Goal: Information Seeking & Learning: Learn about a topic

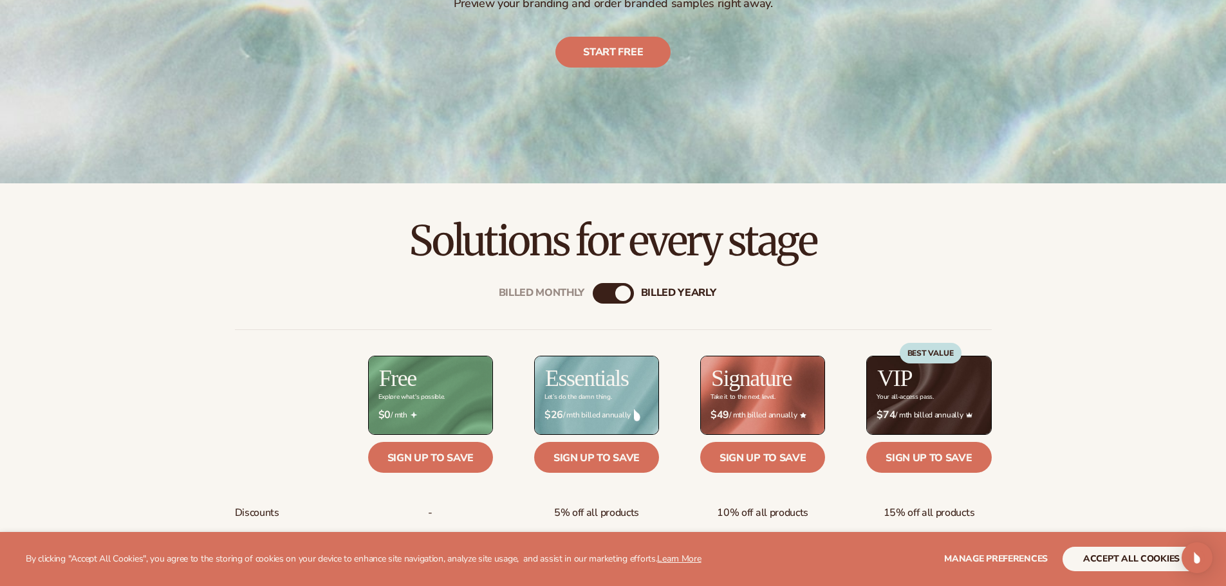
scroll to position [322, 0]
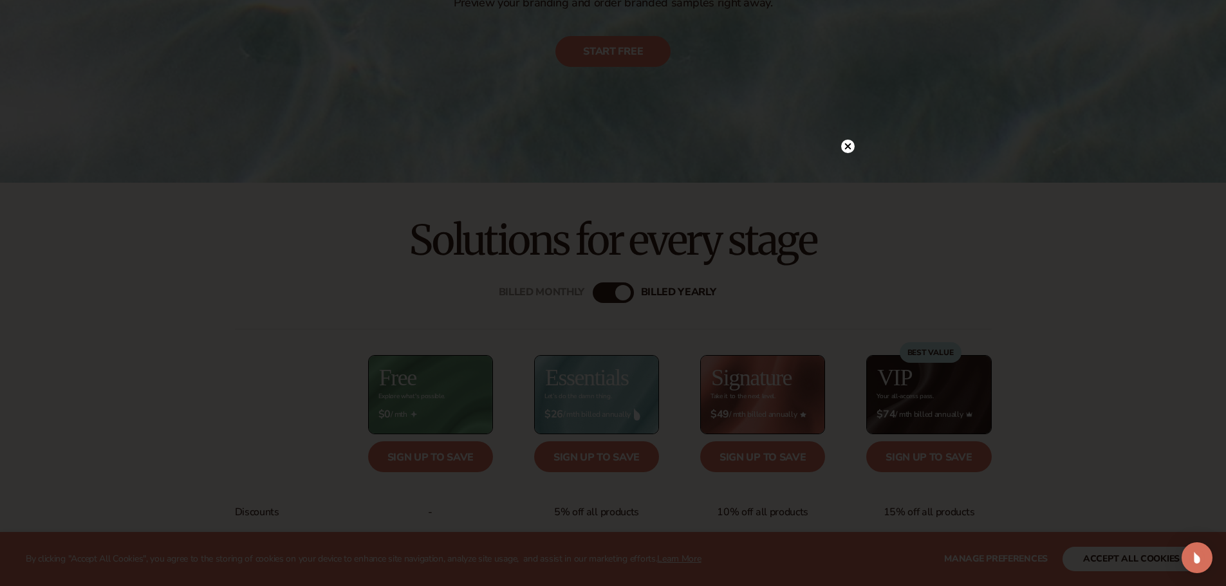
click at [853, 147] on circle at bounding box center [848, 147] width 14 height 14
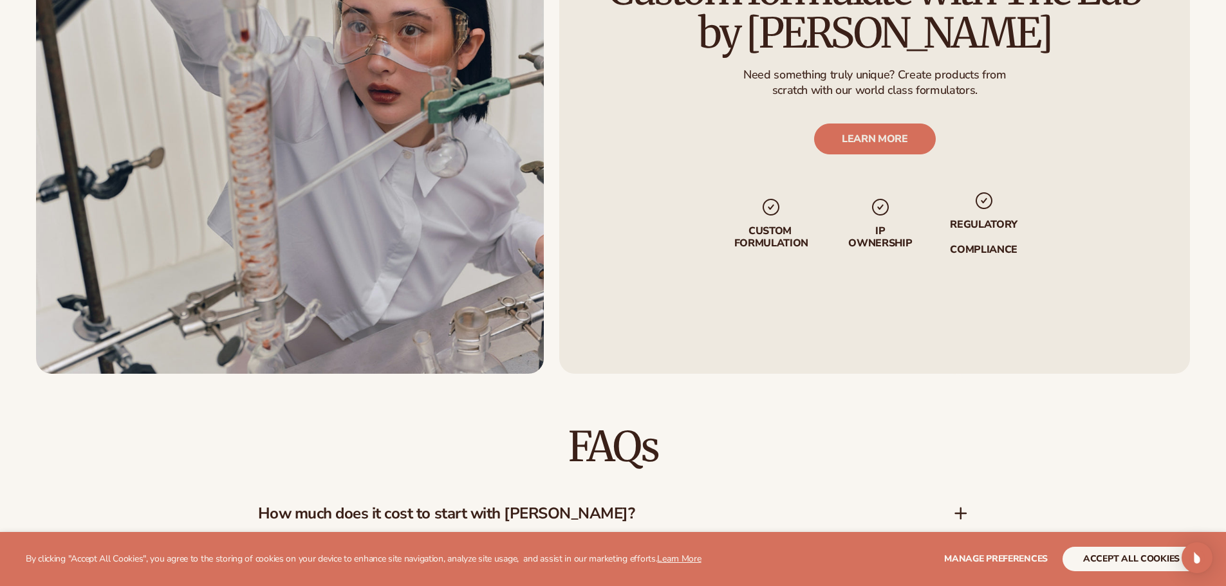
scroll to position [1801, 0]
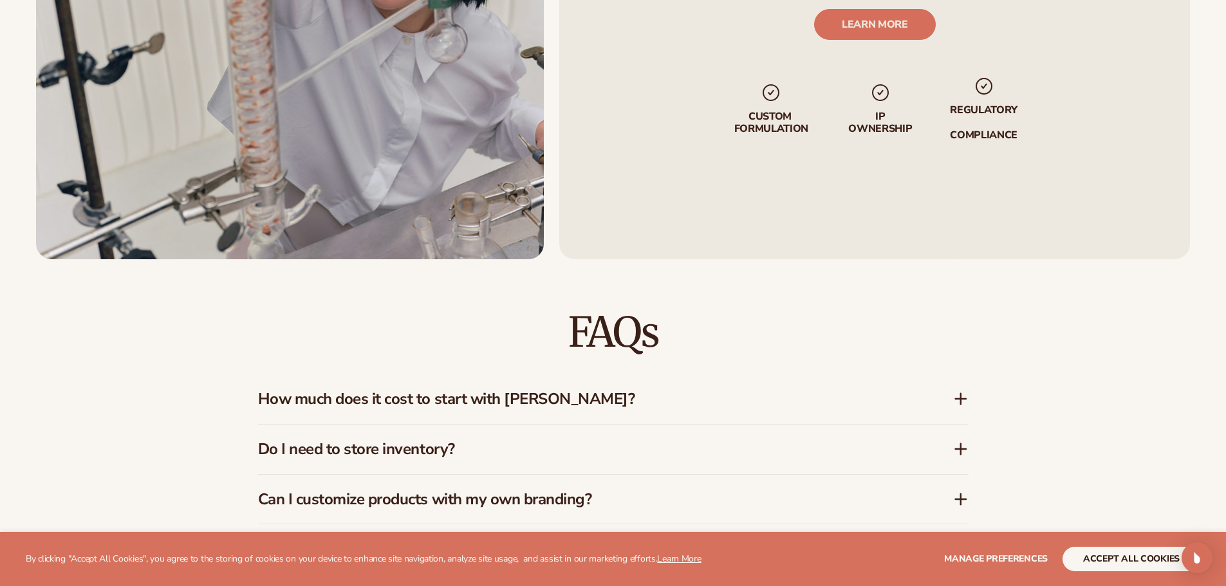
click at [508, 455] on h3 "Do I need to store inventory?" at bounding box center [586, 449] width 656 height 19
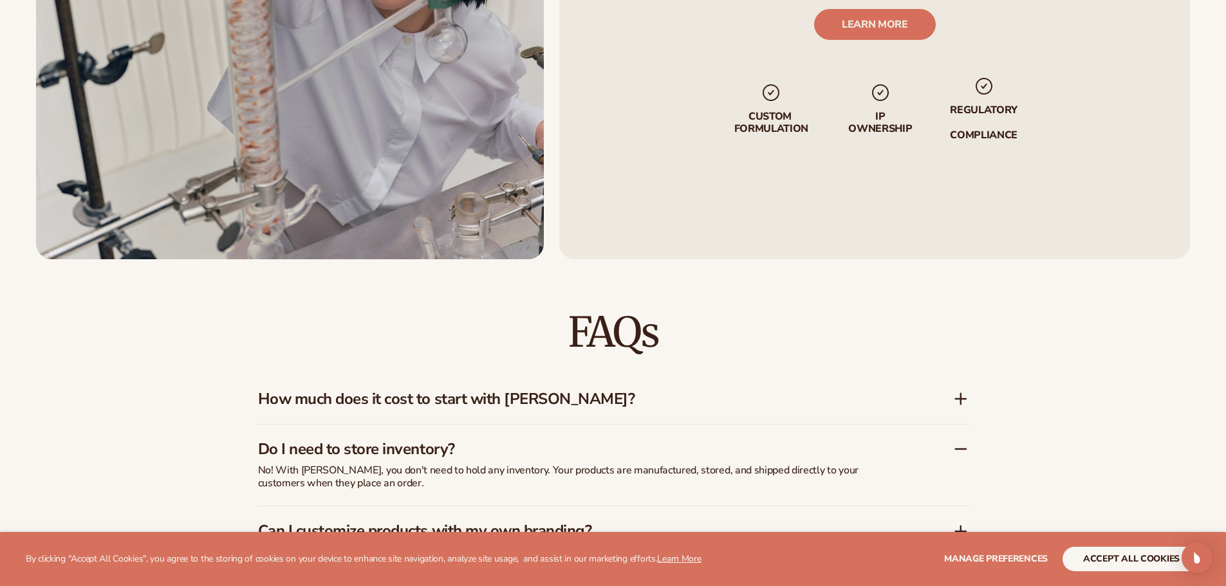
click at [606, 441] on h3 "Do I need to store inventory?" at bounding box center [586, 449] width 656 height 19
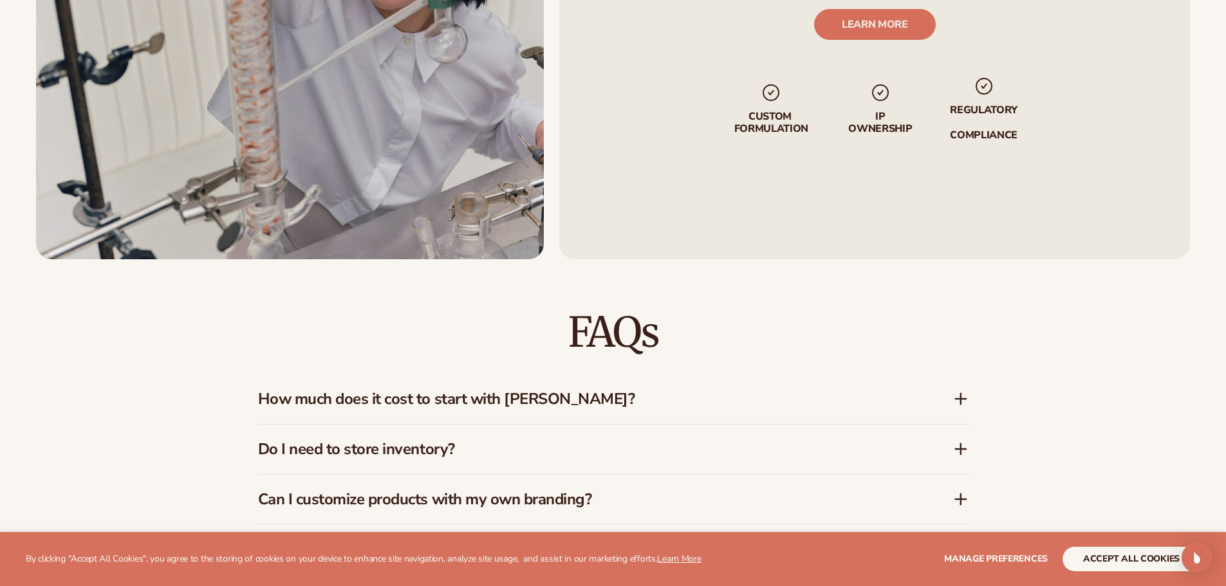
click at [588, 410] on div "How much does it cost to start with [PERSON_NAME]?" at bounding box center [613, 399] width 710 height 50
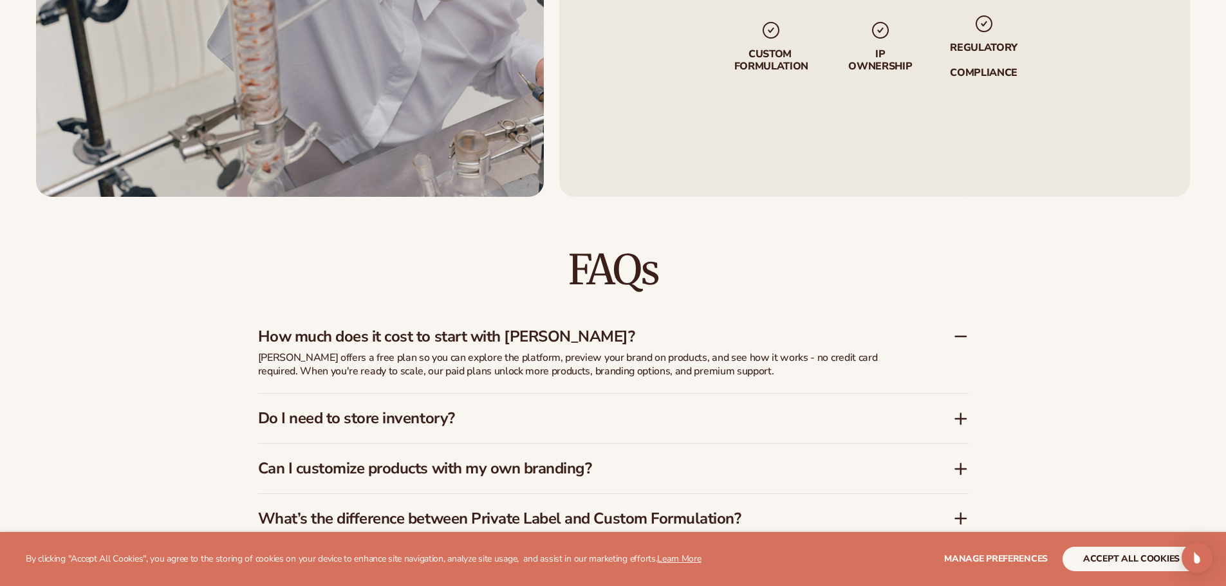
scroll to position [1994, 0]
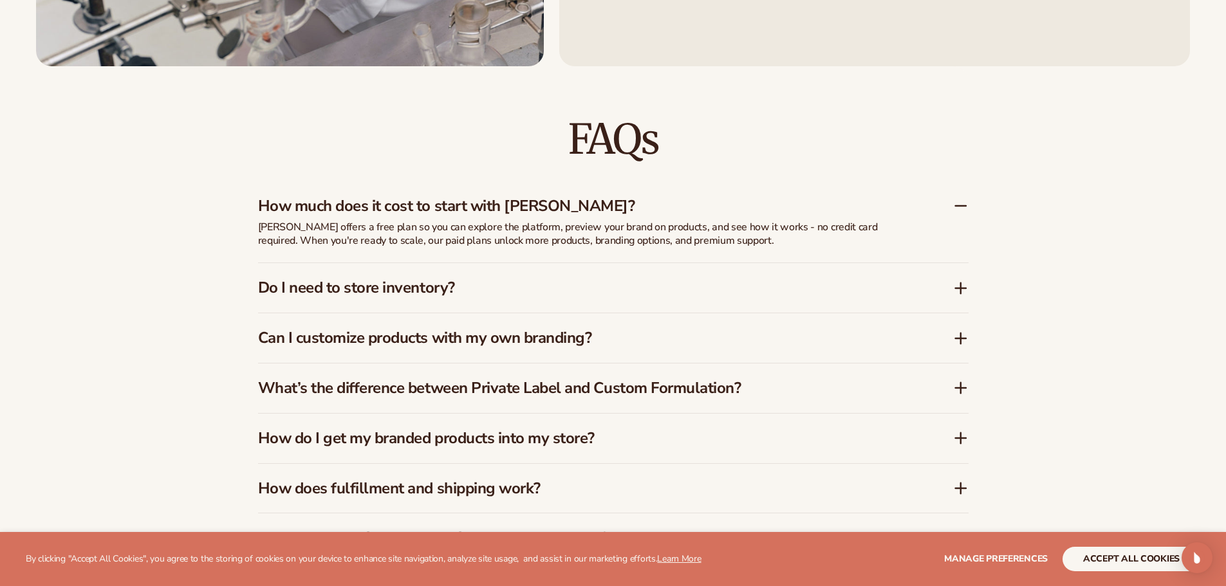
click at [751, 365] on div "What’s the difference between Private Label and Custom Formulation?" at bounding box center [613, 388] width 710 height 50
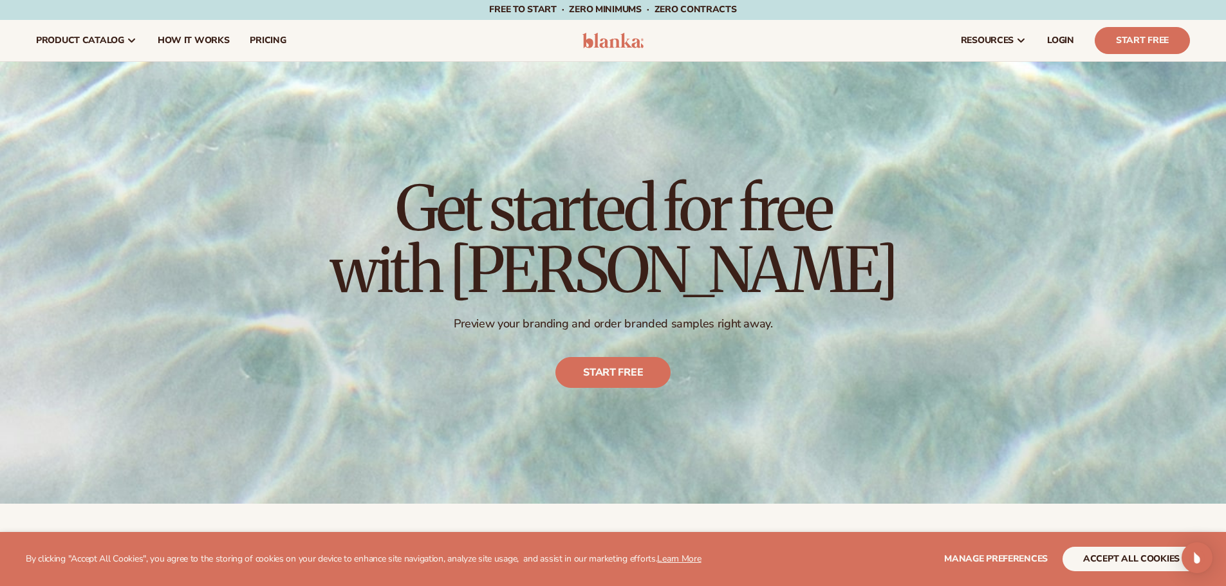
scroll to position [0, 0]
